Goal: Task Accomplishment & Management: Complete application form

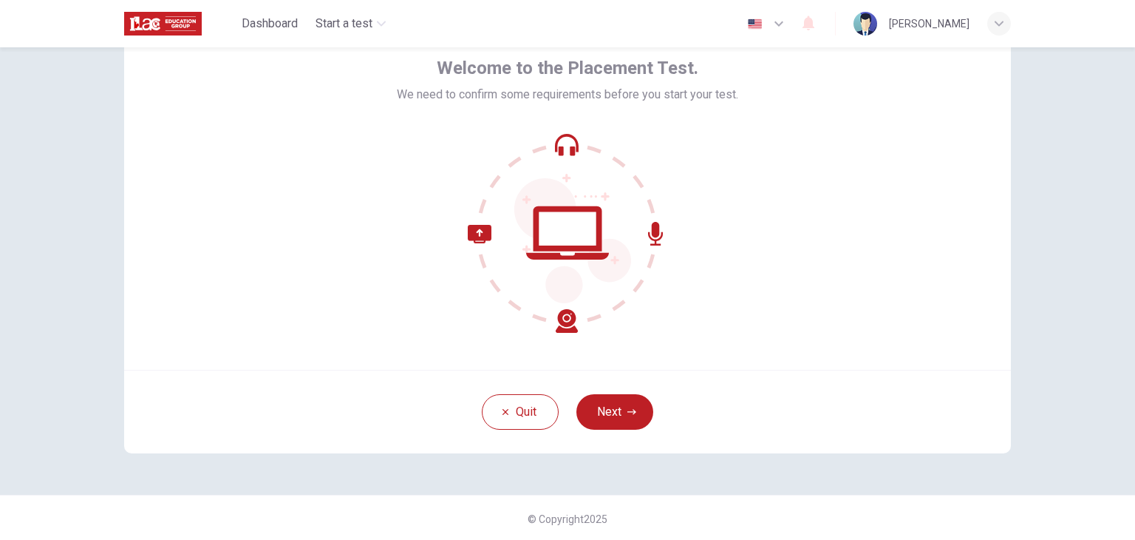
scroll to position [76, 0]
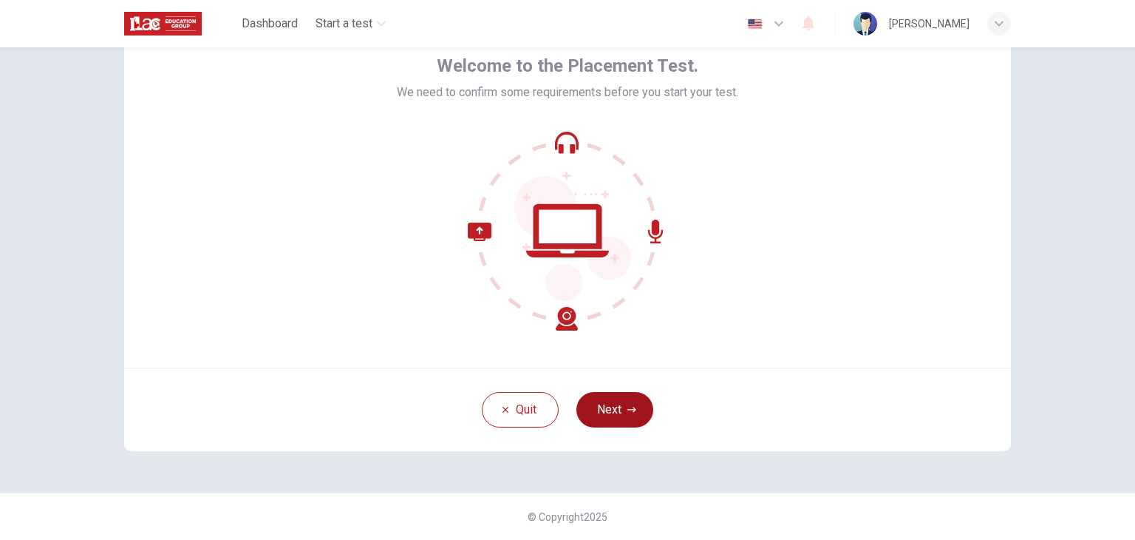
click at [623, 415] on button "Next" at bounding box center [615, 409] width 77 height 35
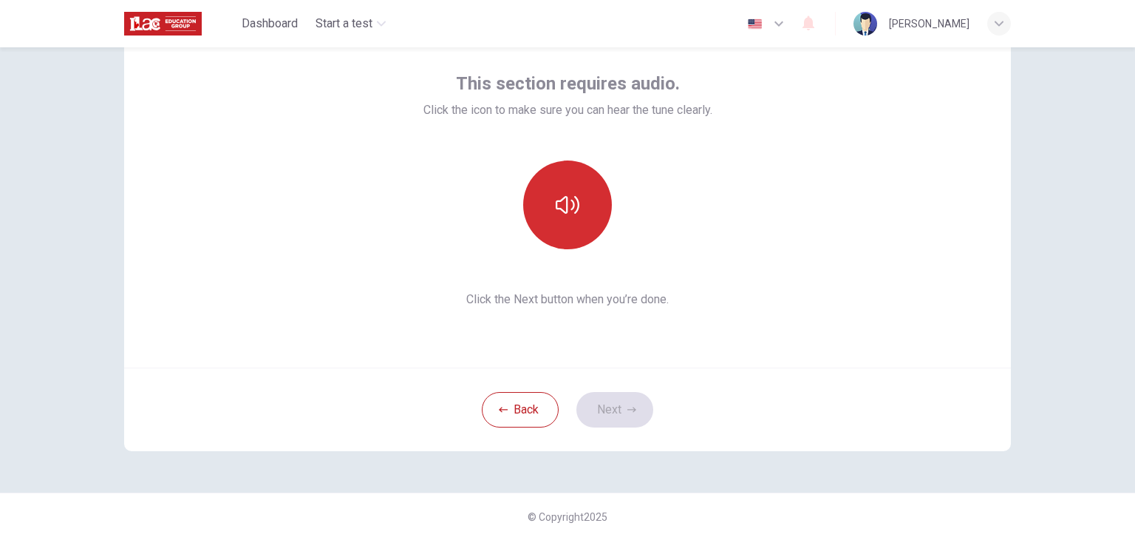
click at [571, 223] on button "button" at bounding box center [567, 204] width 89 height 89
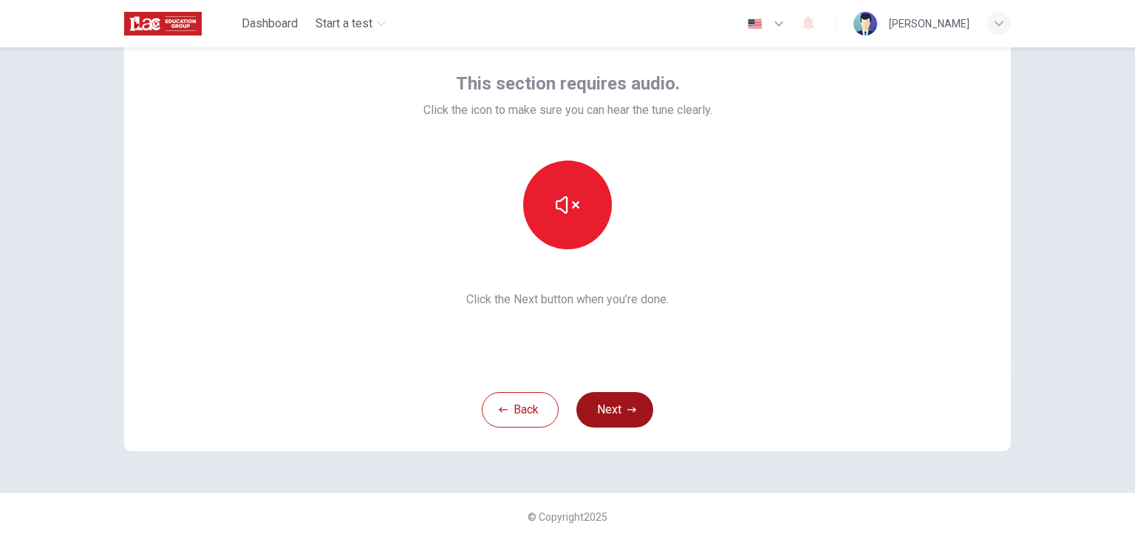
click at [628, 412] on icon "button" at bounding box center [632, 409] width 9 height 9
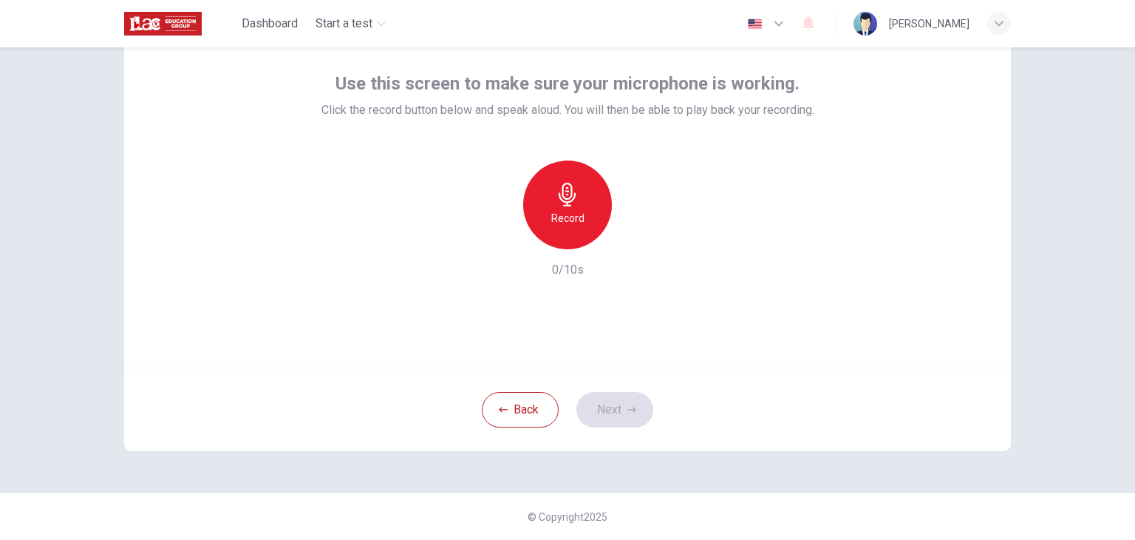
click at [558, 215] on h6 "Record" at bounding box center [567, 218] width 33 height 18
click at [577, 220] on div "Stop" at bounding box center [567, 204] width 89 height 89
click at [583, 218] on div "Record" at bounding box center [567, 204] width 89 height 89
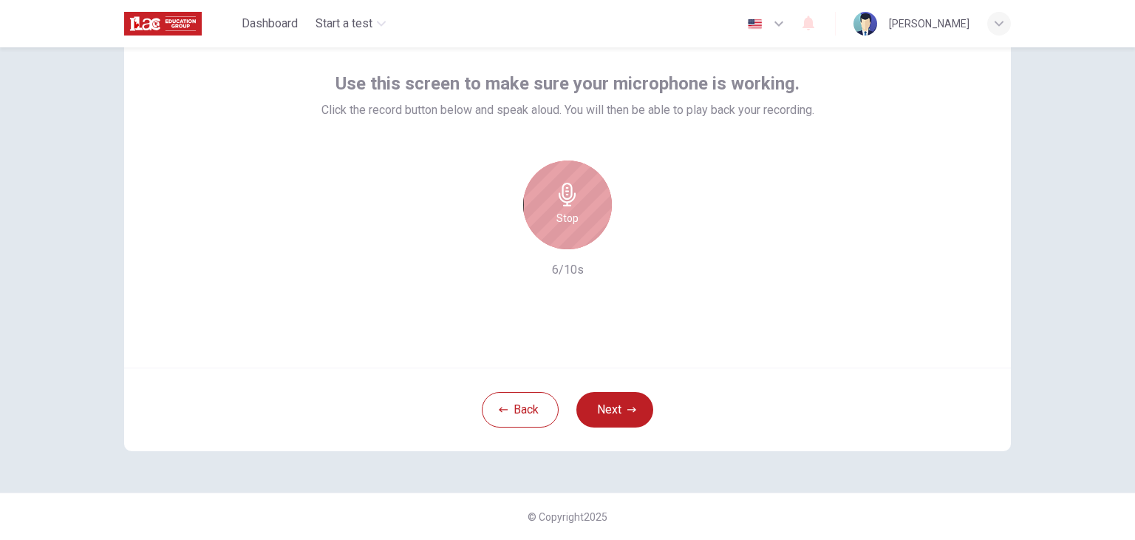
click at [571, 211] on h6 "Stop" at bounding box center [568, 218] width 22 height 18
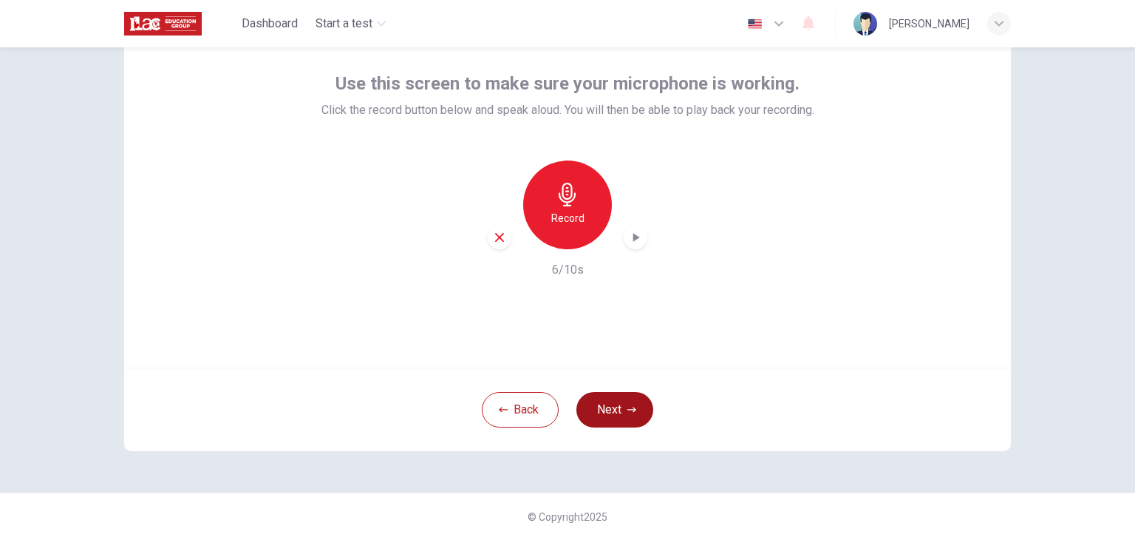
click at [622, 405] on button "Next" at bounding box center [615, 409] width 77 height 35
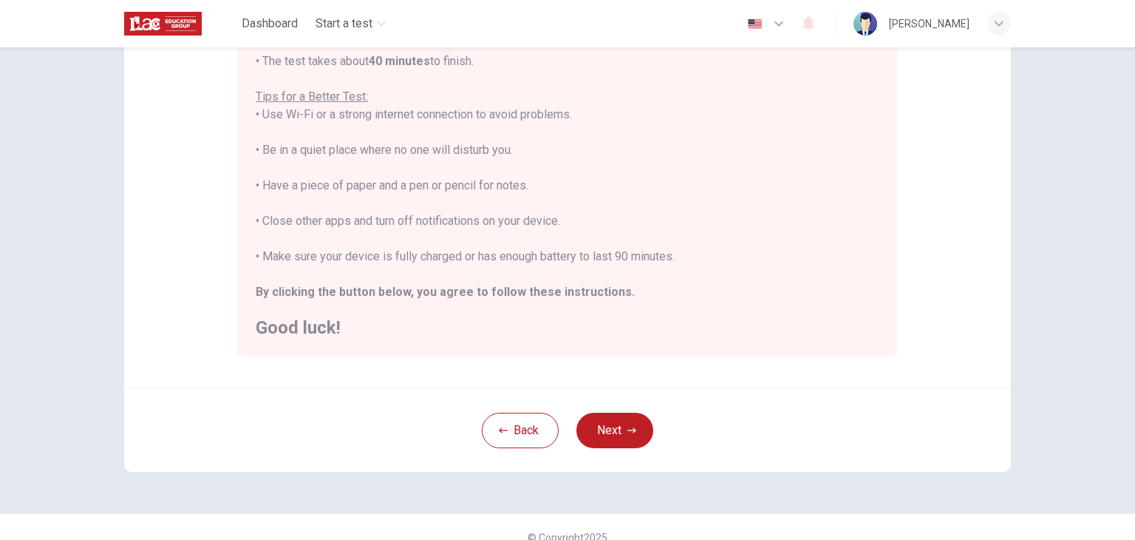
scroll to position [282, 0]
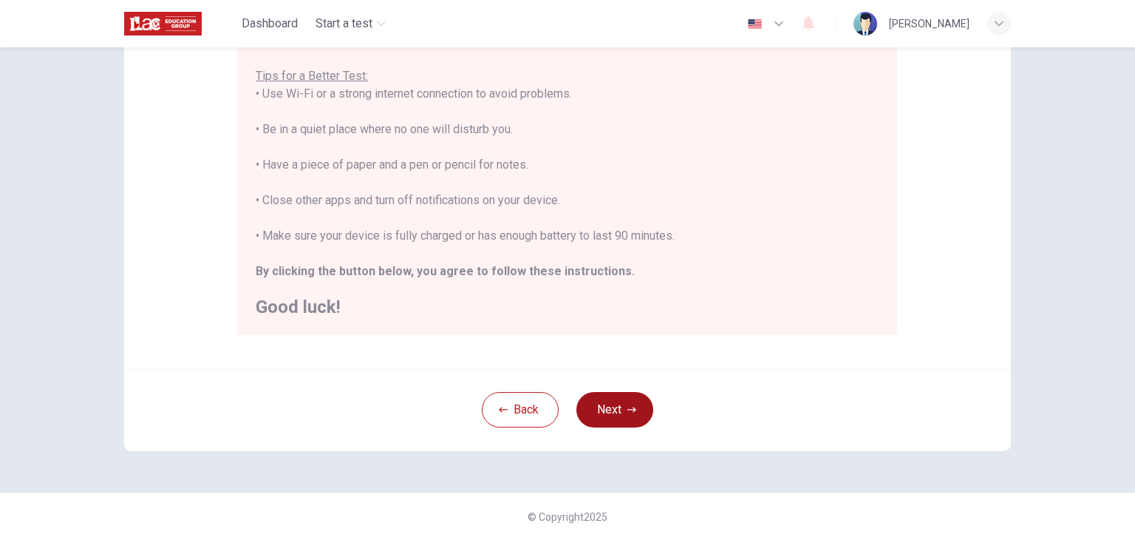
click at [634, 412] on button "Next" at bounding box center [615, 409] width 77 height 35
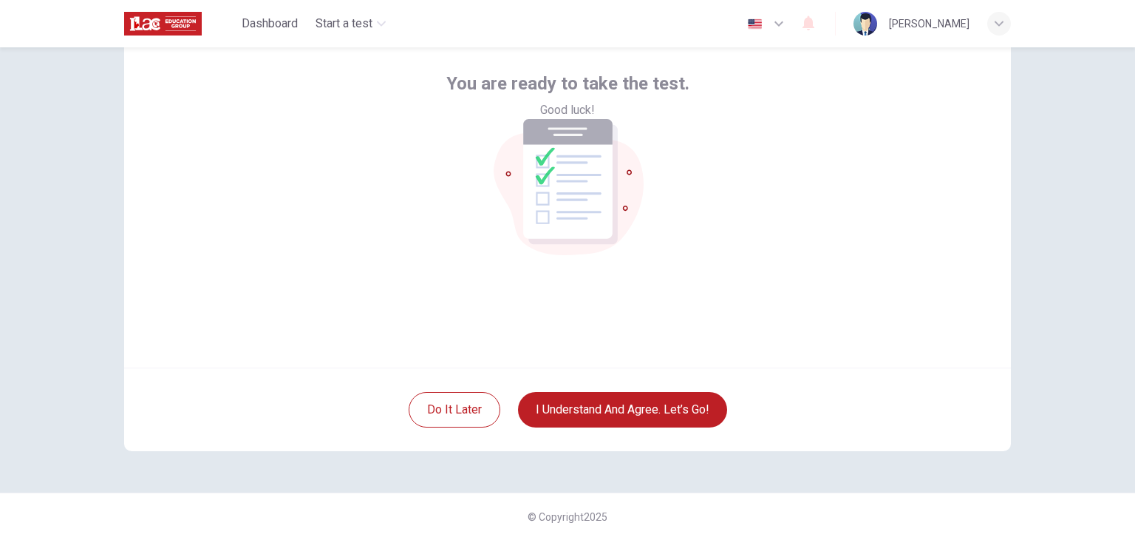
scroll to position [76, 0]
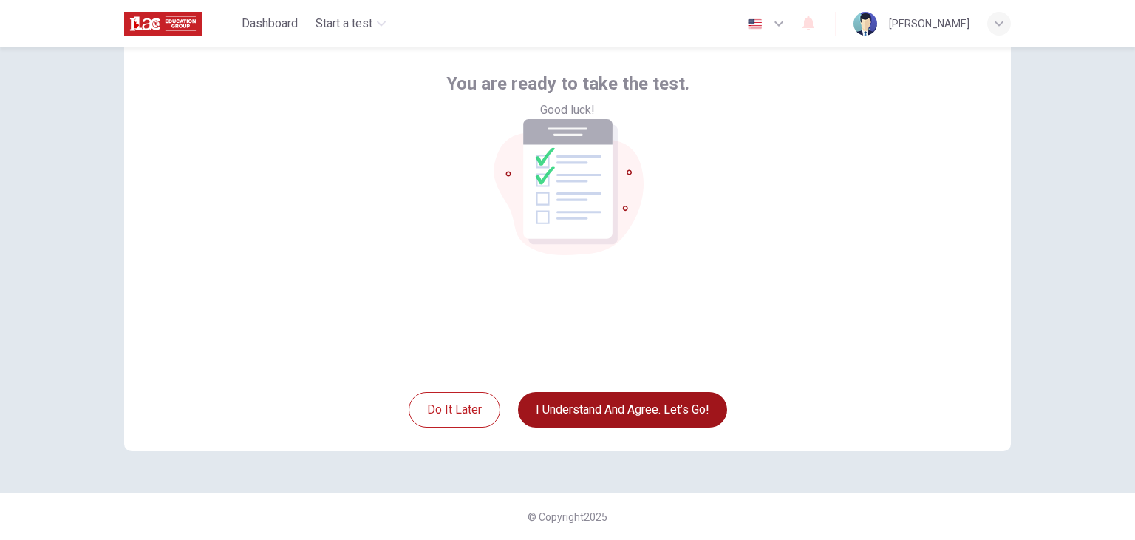
click at [639, 417] on button "I understand and agree. Let’s go!" at bounding box center [622, 409] width 209 height 35
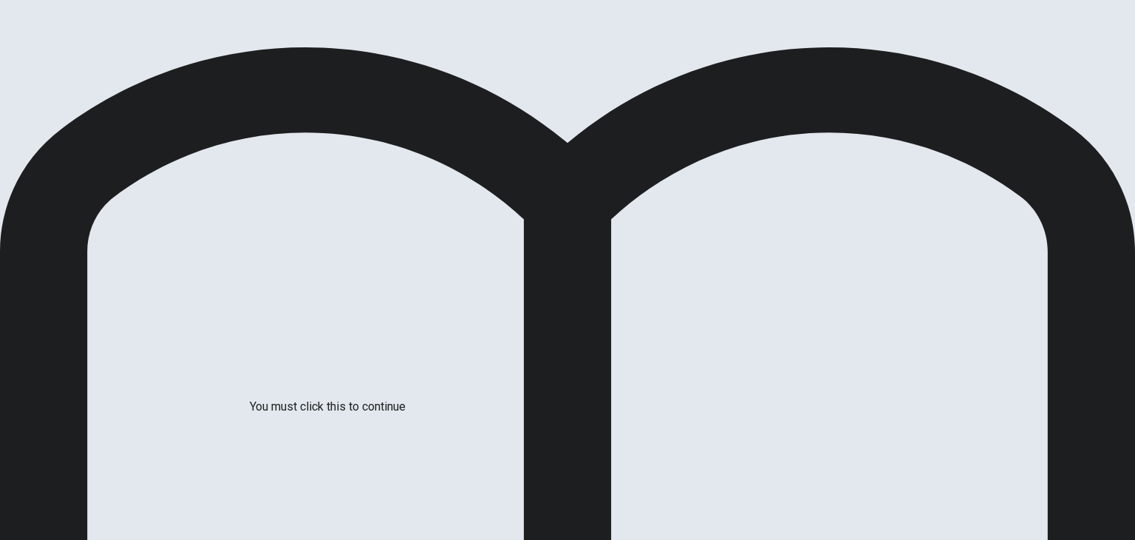
scroll to position [30, 0]
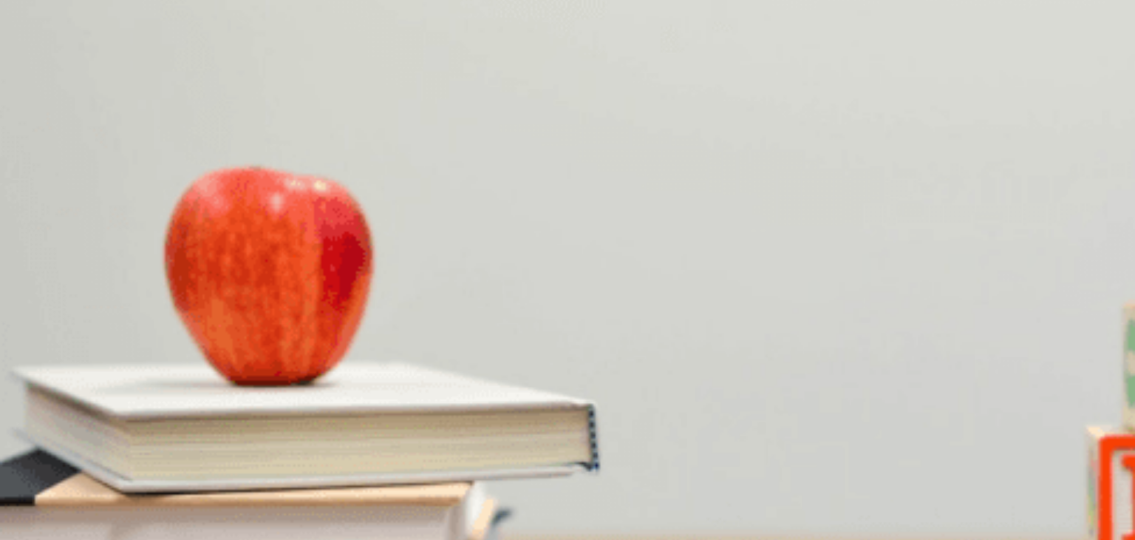
scroll to position [54, 0]
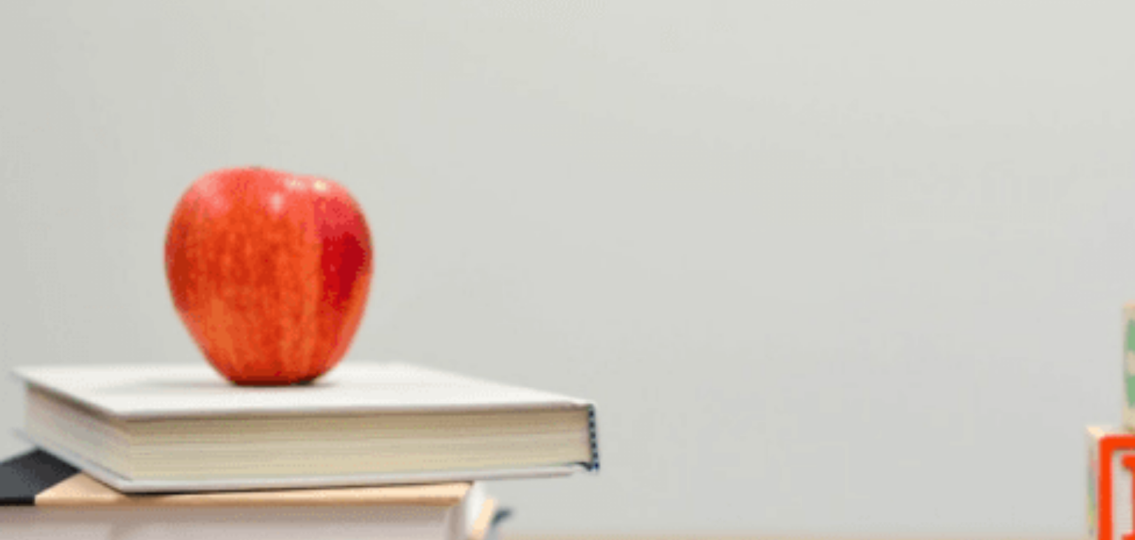
scroll to position [517, 0]
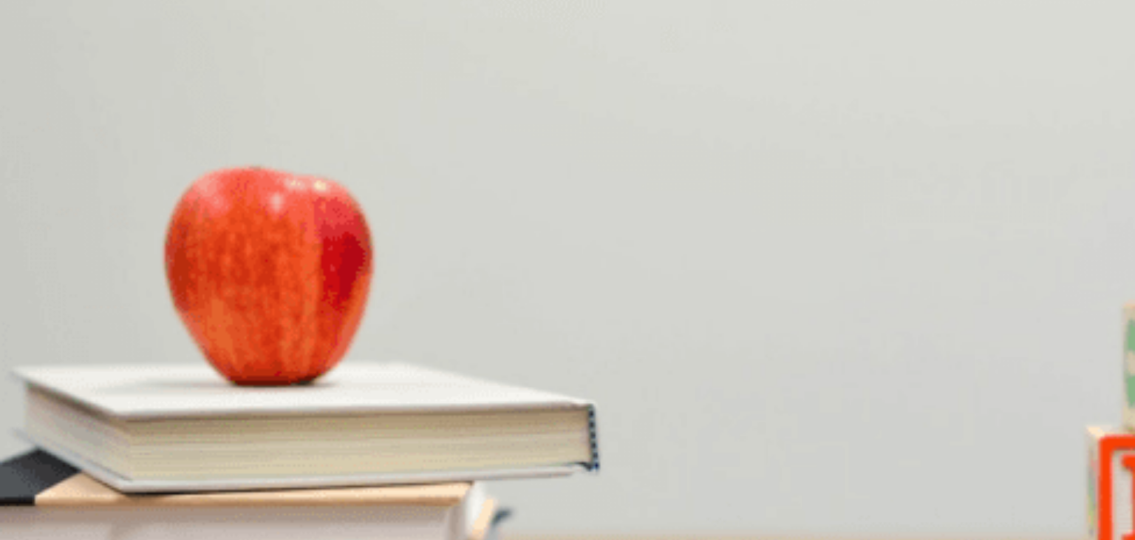
type input "0"
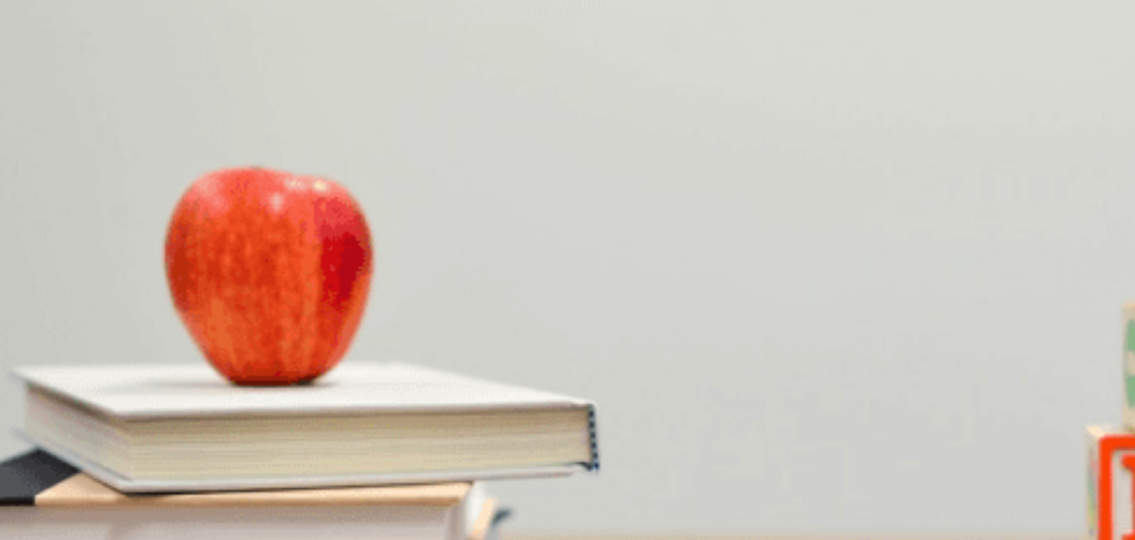
scroll to position [739, 0]
type input "0"
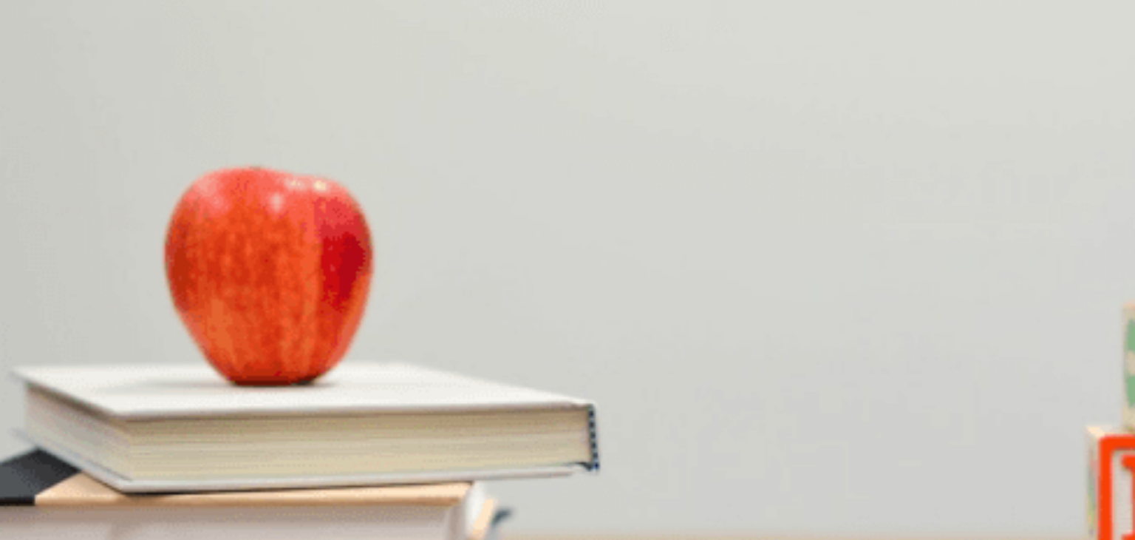
scroll to position [0, 0]
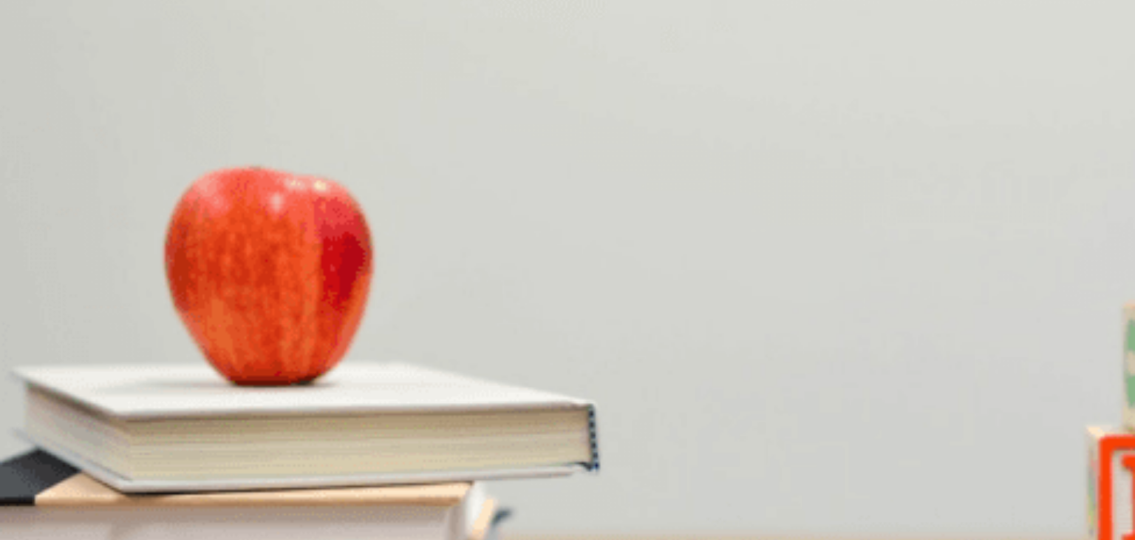
scroll to position [0, 0]
type input "0"
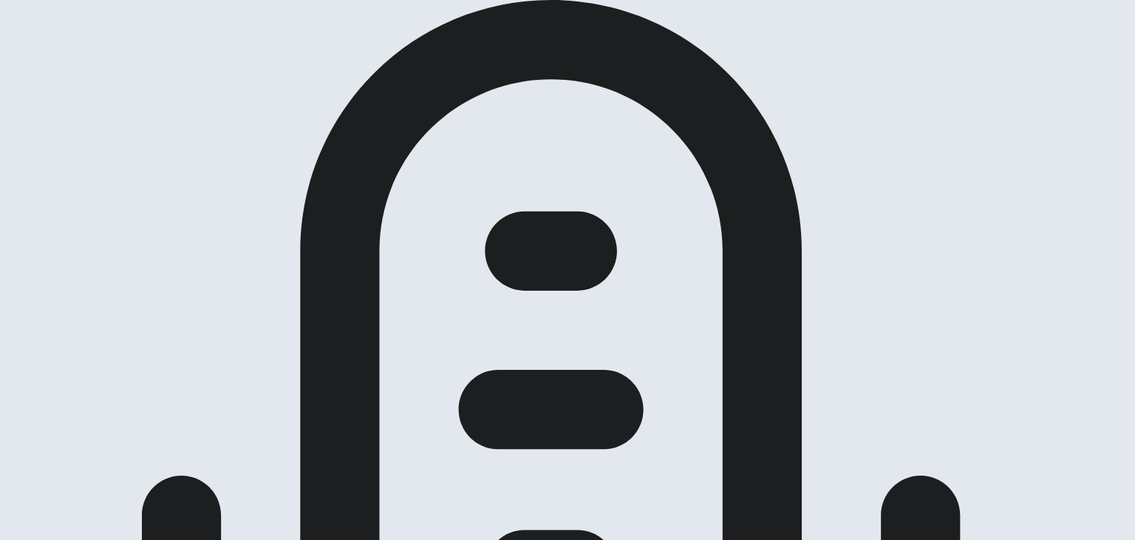
scroll to position [148, 0]
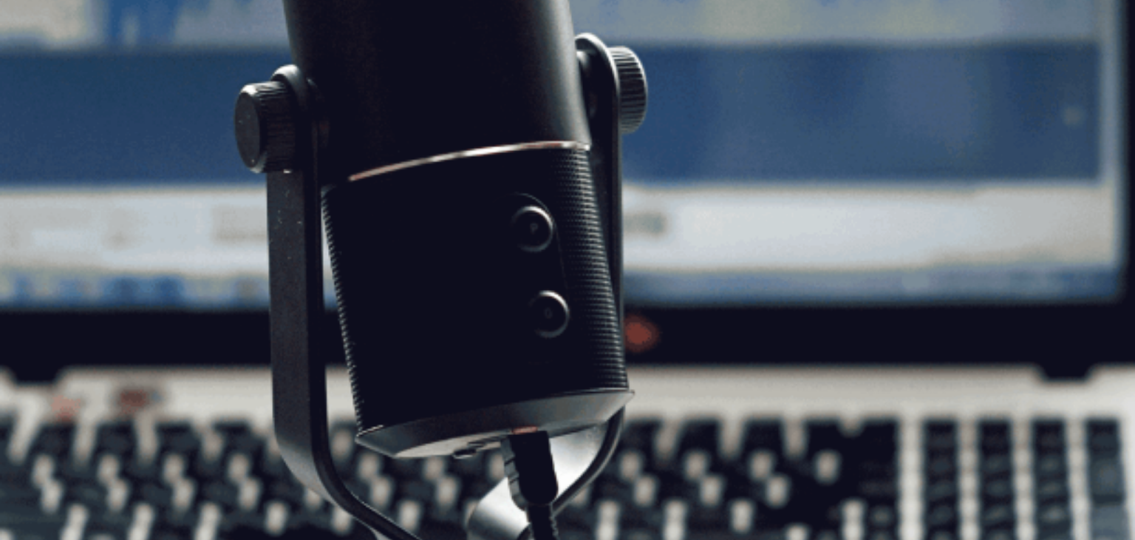
scroll to position [37, 0]
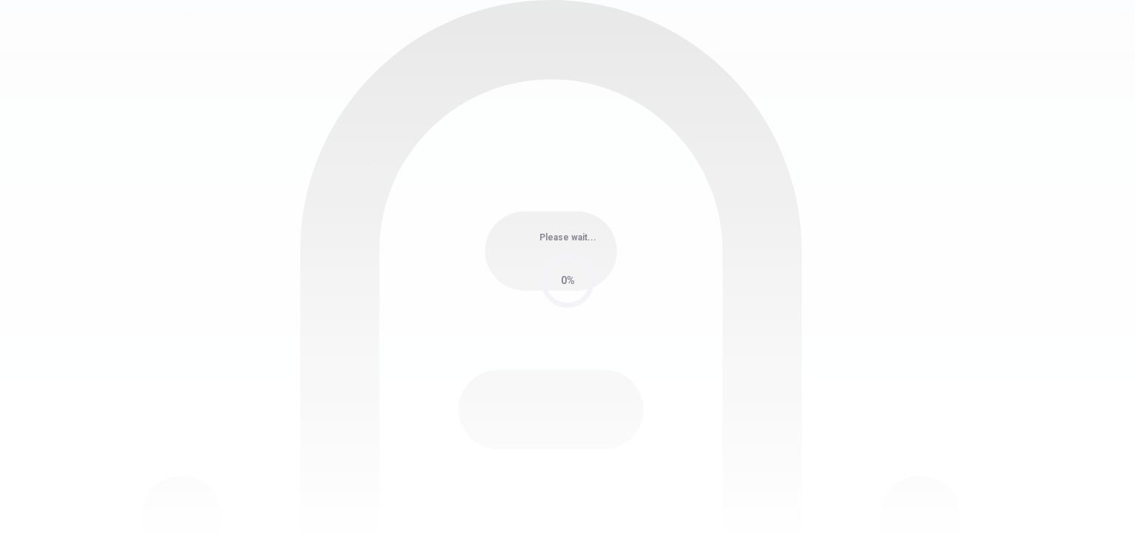
scroll to position [0, 0]
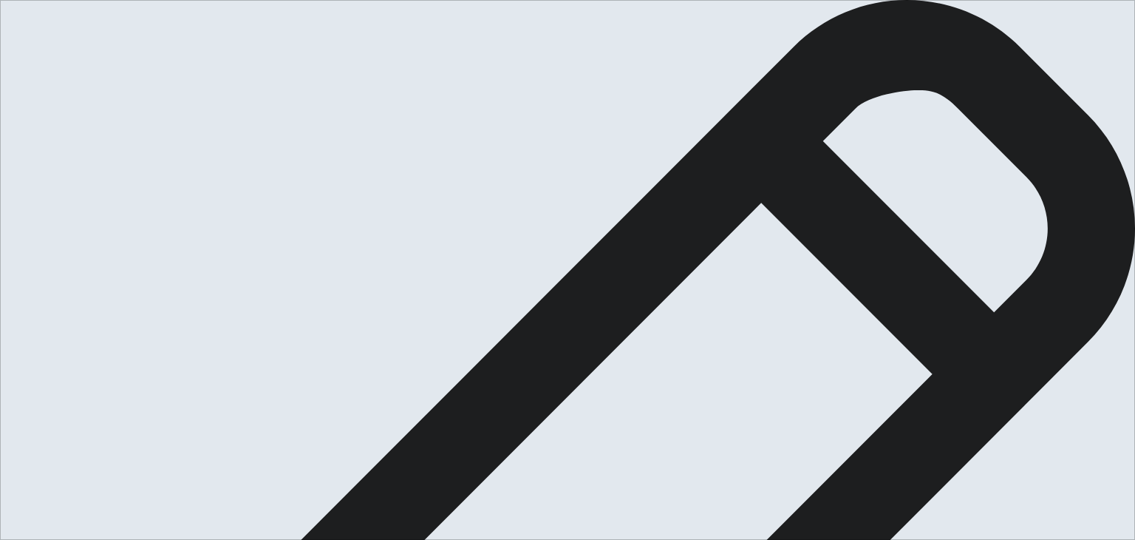
type textarea "S"
drag, startPoint x: 602, startPoint y: 231, endPoint x: 732, endPoint y: 229, distance: 130.1
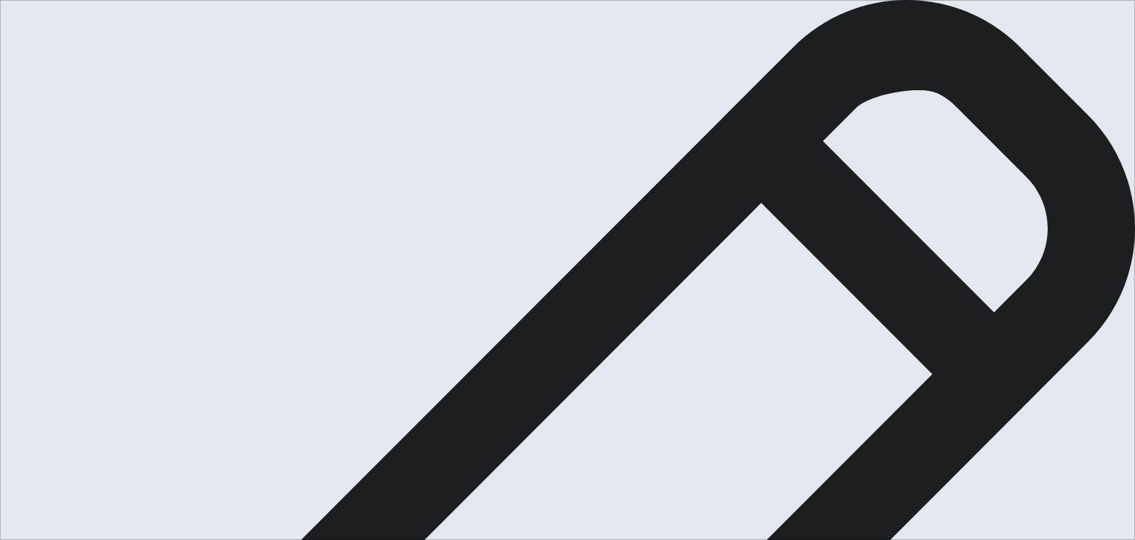
type textarea "Several years ago, I had a project in my work. It was a challege to me since th…"
